Goal: Information Seeking & Learning: Learn about a topic

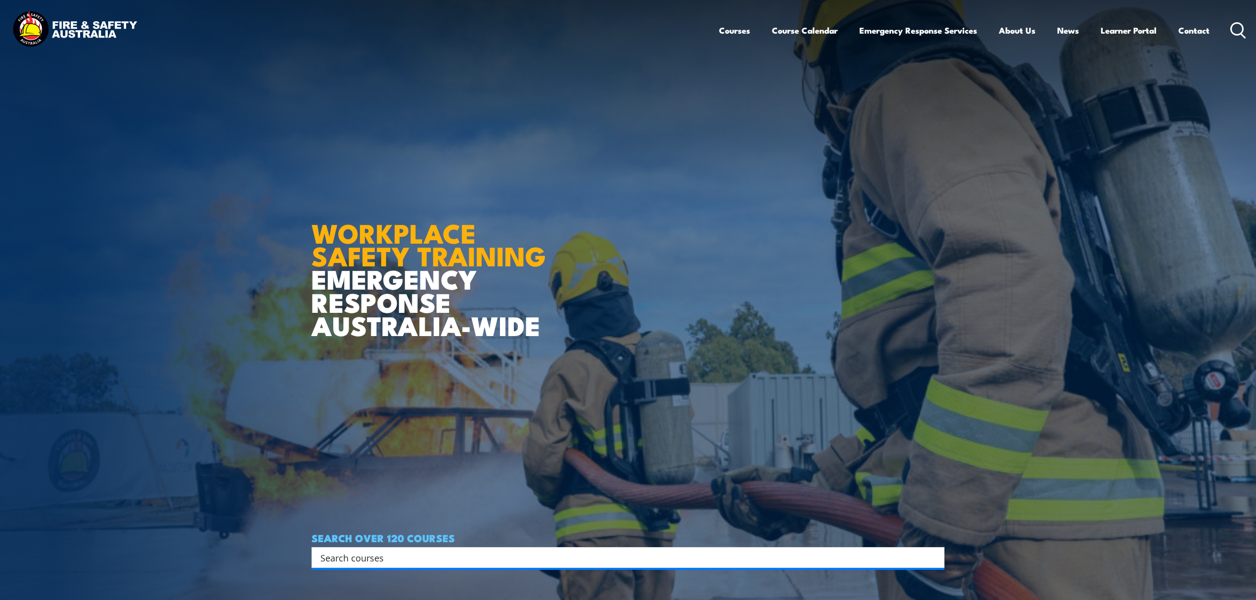
click at [691, 556] on input "Search input" at bounding box center [621, 557] width 602 height 15
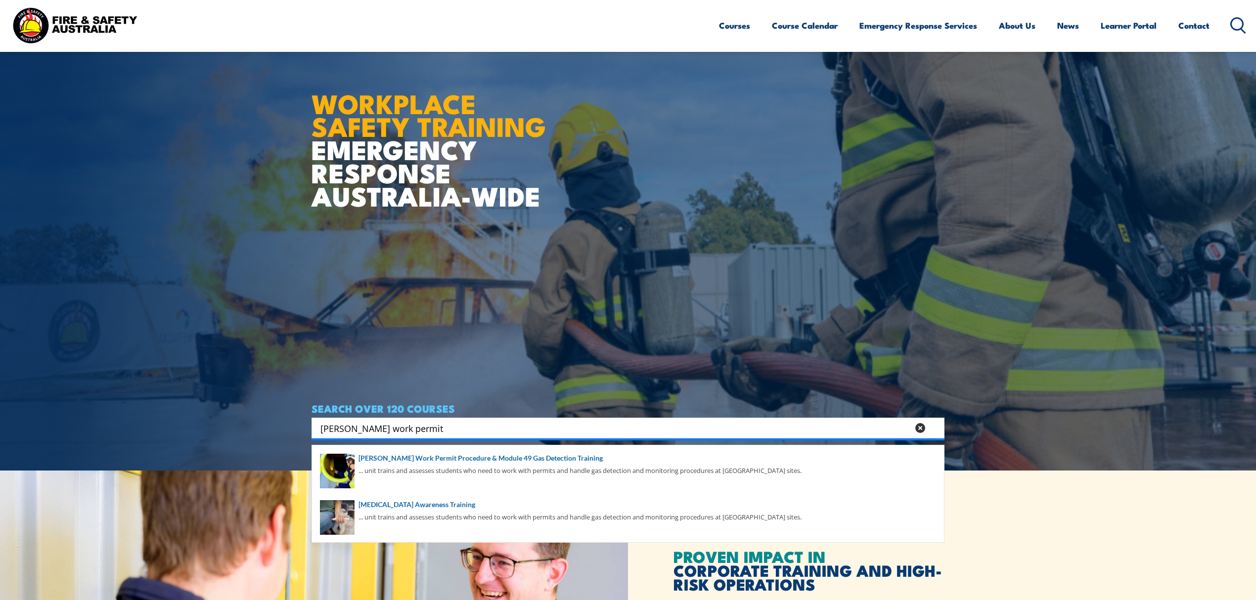
scroll to position [132, 0]
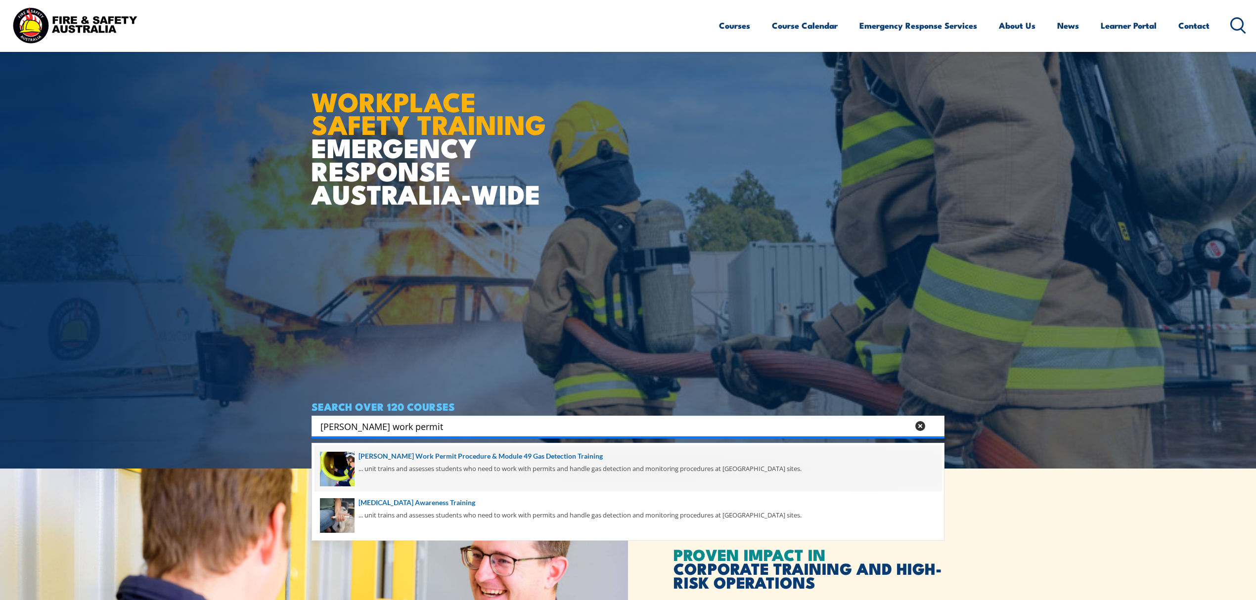
type input "santos work permit"
click at [592, 465] on span at bounding box center [628, 469] width 627 height 46
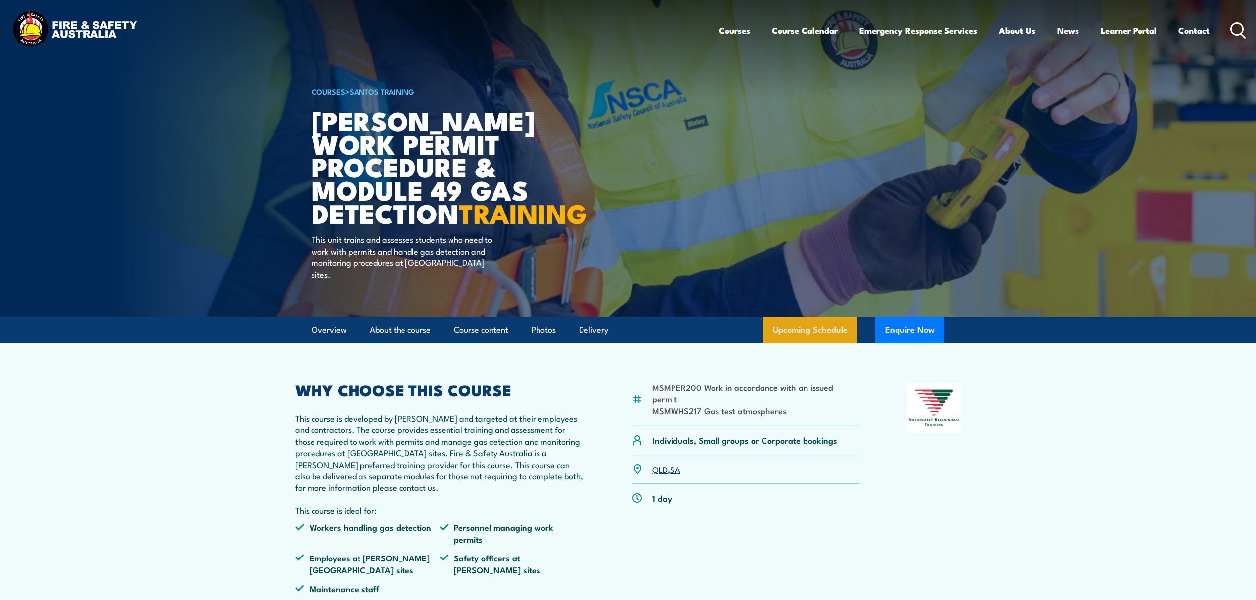
click at [779, 330] on link "Upcoming Schedule" at bounding box center [810, 330] width 94 height 27
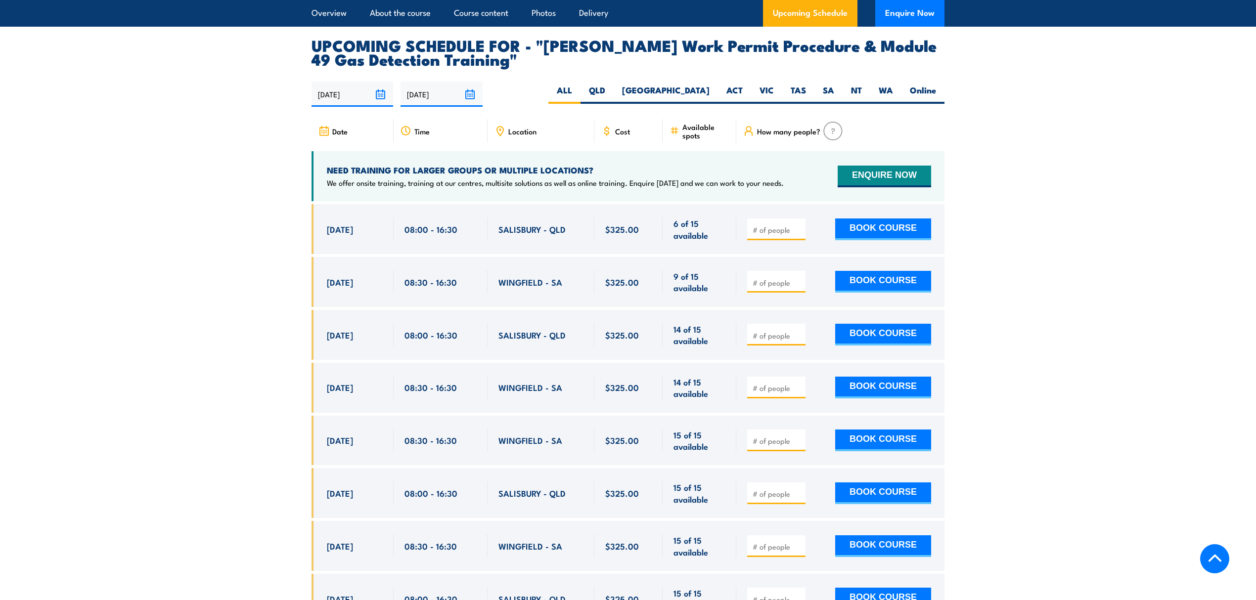
scroll to position [1632, 0]
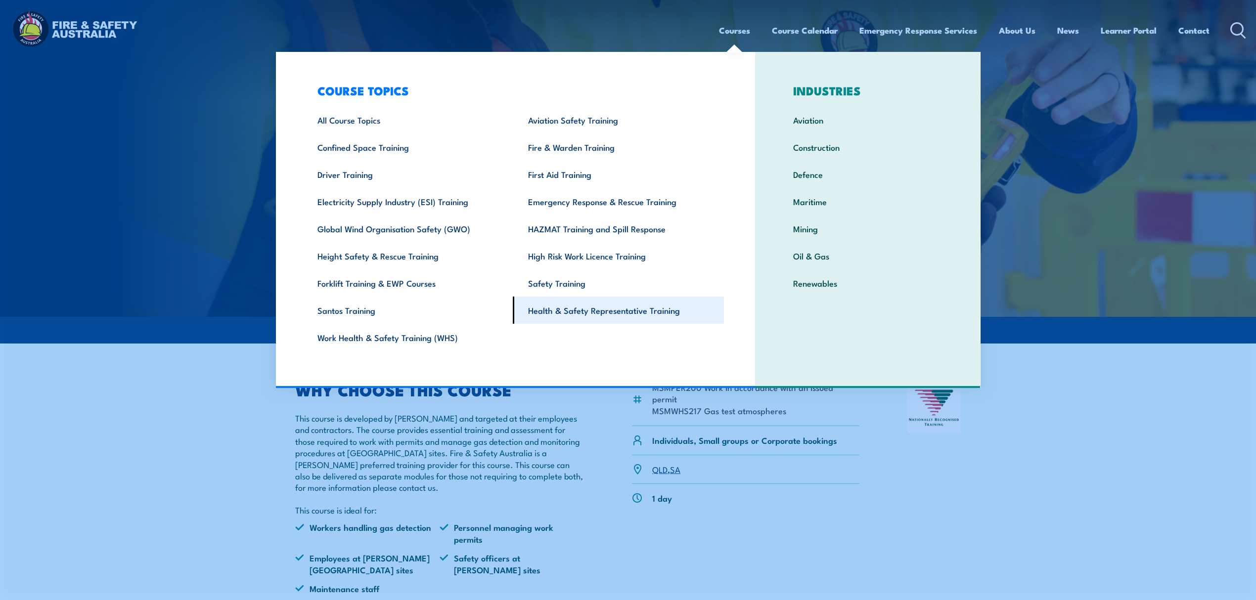
click at [652, 310] on link "Health & Safety Representative Training" at bounding box center [618, 310] width 211 height 27
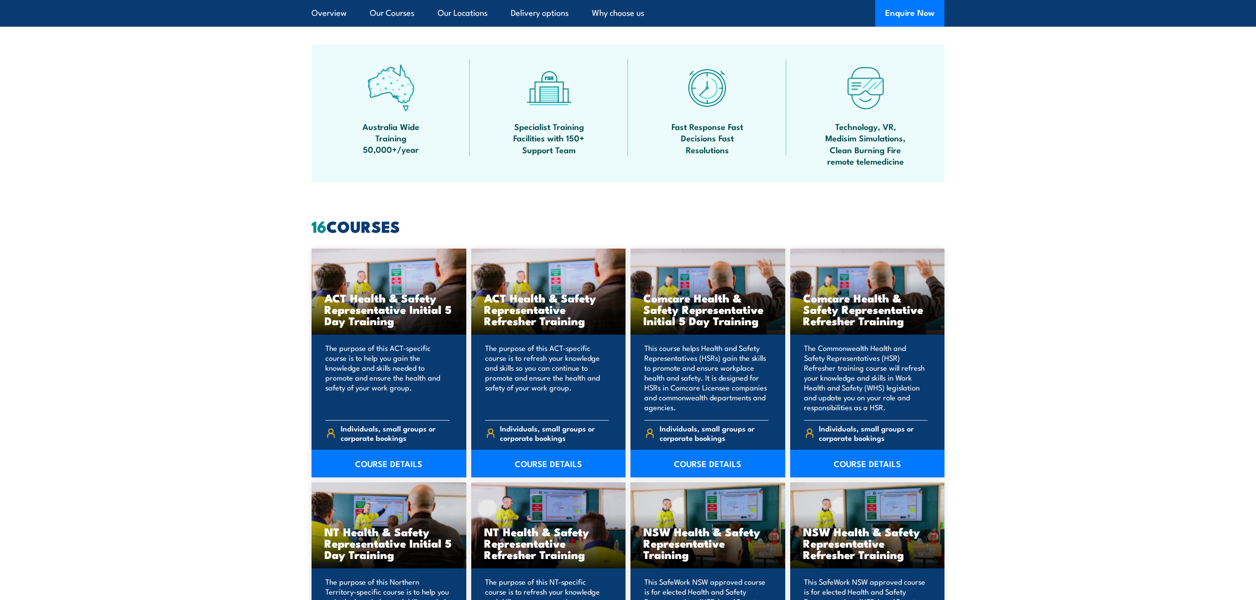
scroll to position [593, 0]
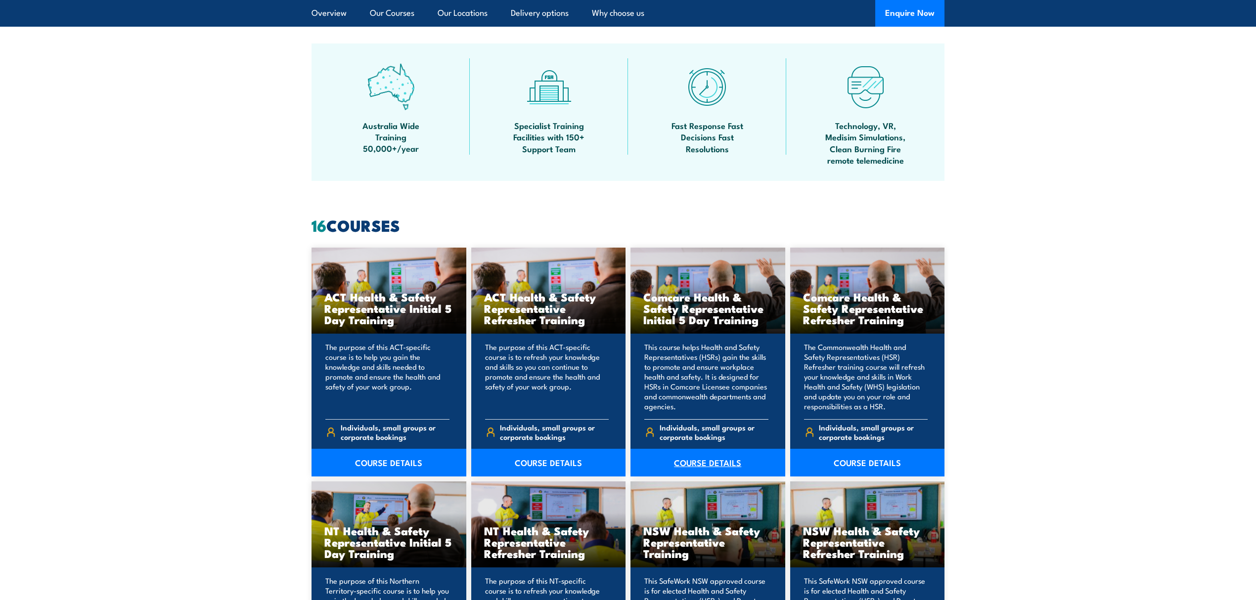
click at [713, 455] on link "COURSE DETAILS" at bounding box center [707, 463] width 155 height 28
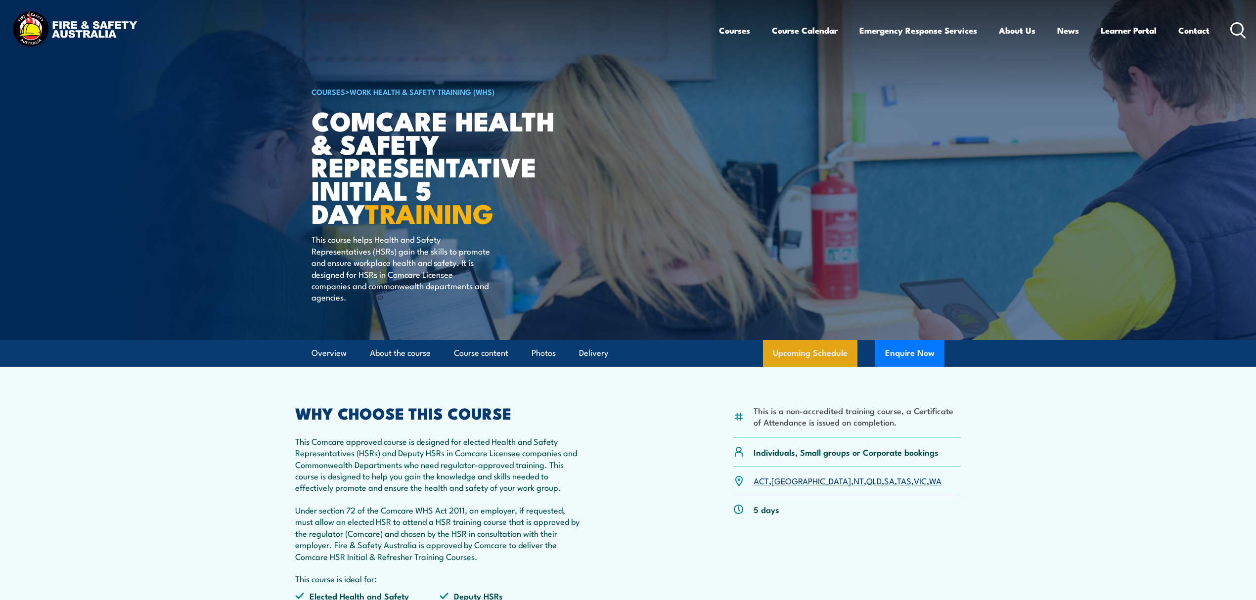
click at [831, 355] on link "Upcoming Schedule" at bounding box center [810, 353] width 94 height 27
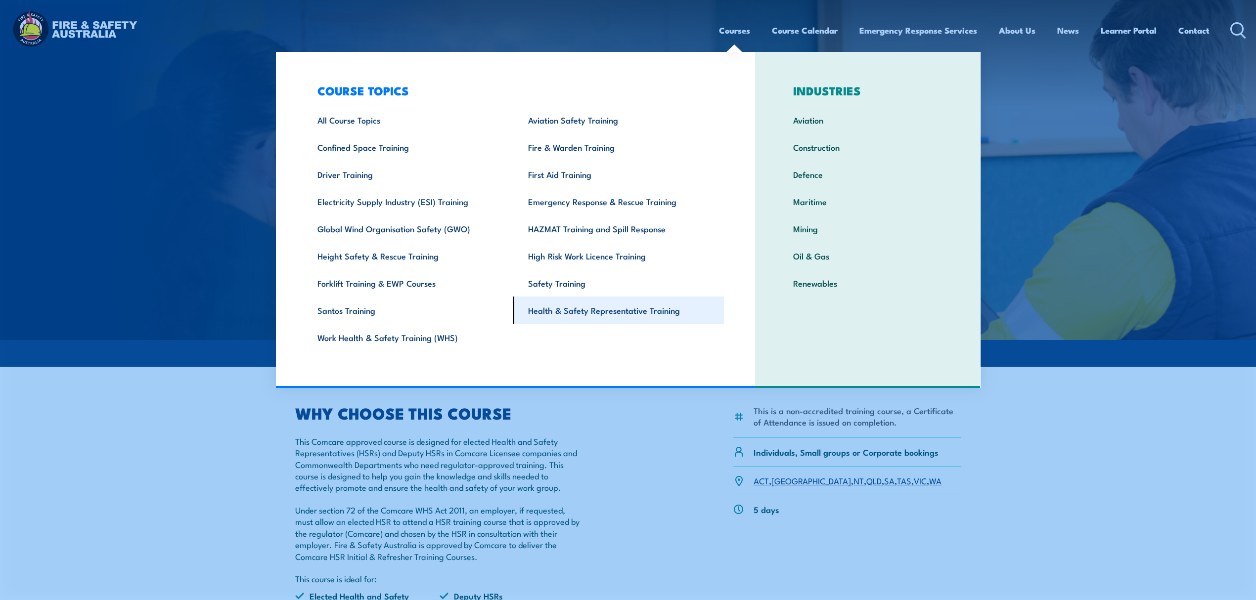
click at [647, 311] on link "Health & Safety Representative Training" at bounding box center [618, 310] width 211 height 27
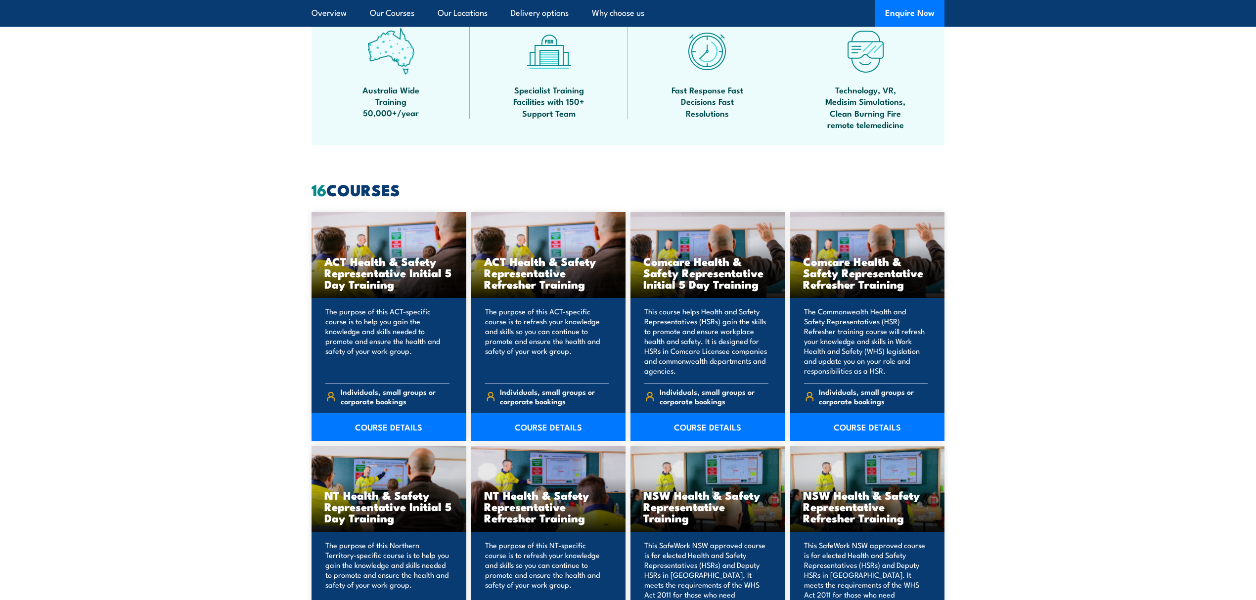
scroll to position [659, 0]
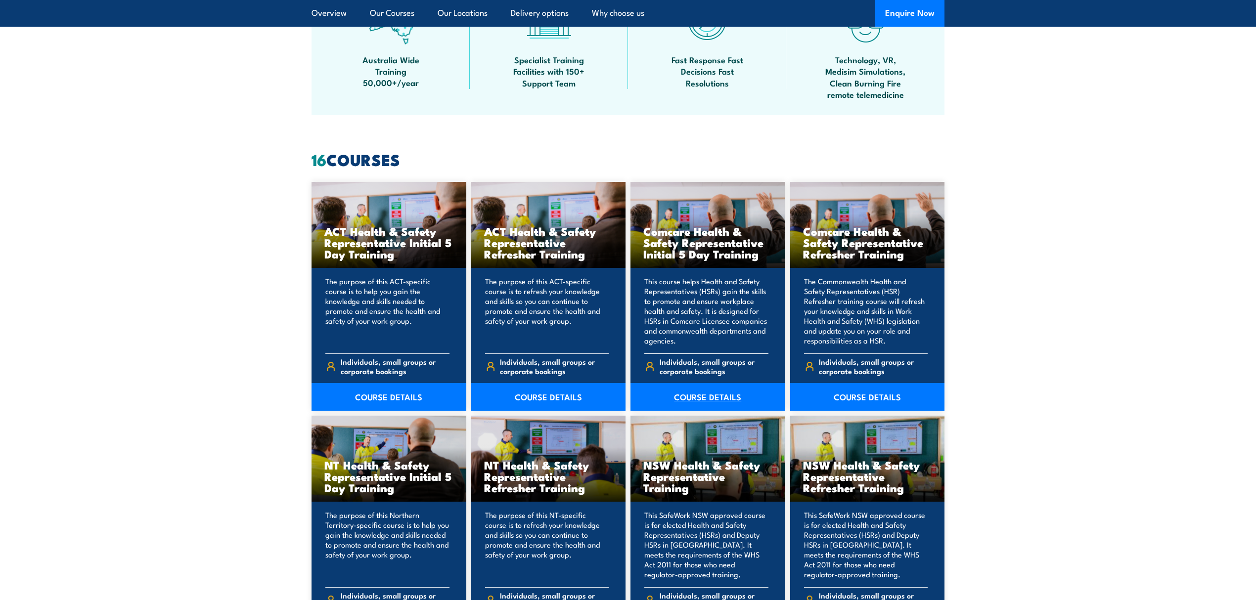
click at [728, 402] on link "COURSE DETAILS" at bounding box center [707, 397] width 155 height 28
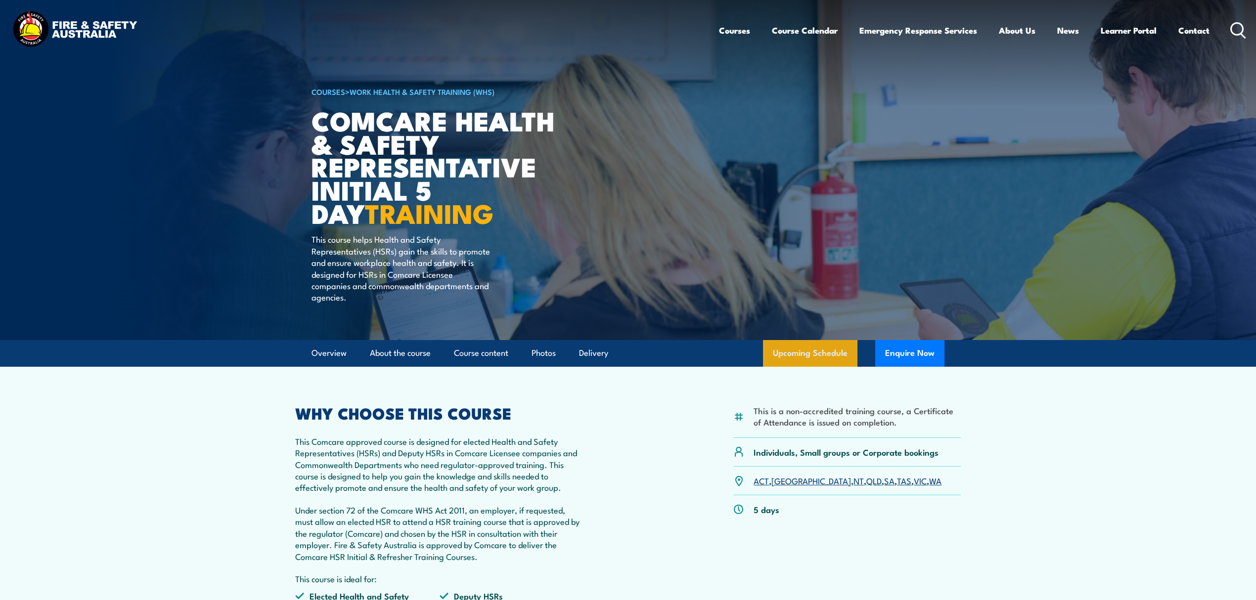
click at [839, 353] on link "Upcoming Schedule" at bounding box center [810, 353] width 94 height 27
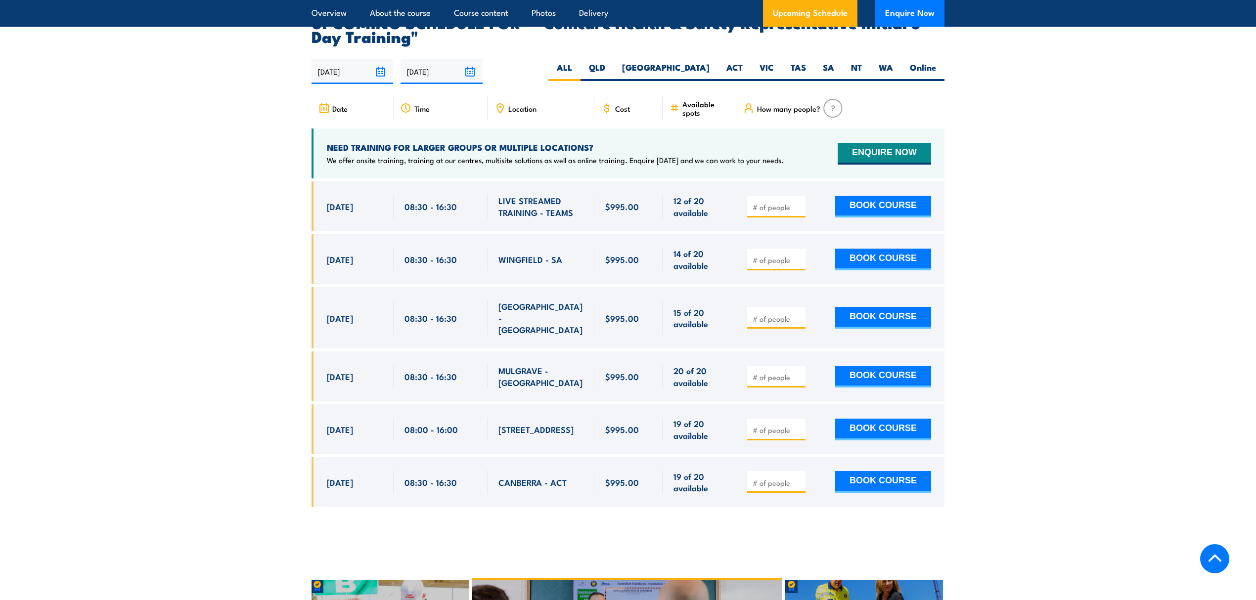
scroll to position [1690, 0]
